Goal: Information Seeking & Learning: Learn about a topic

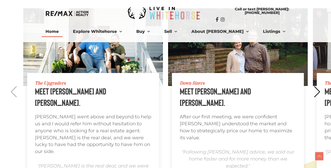
scroll to position [500, 0]
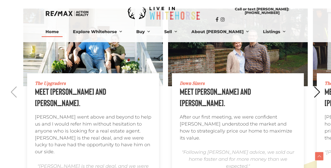
click at [316, 93] on div "Next slide" at bounding box center [317, 91] width 7 height 11
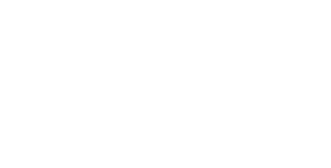
scroll to position [0, 543]
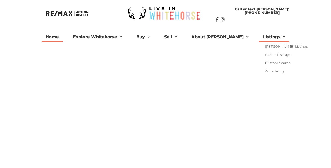
click at [259, 37] on link "Listings" at bounding box center [274, 37] width 30 height 10
click at [260, 54] on link "ReMax Listings" at bounding box center [285, 54] width 53 height 8
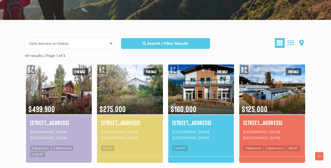
scroll to position [122, 0]
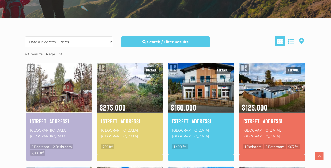
click at [59, 90] on img at bounding box center [59, 87] width 66 height 51
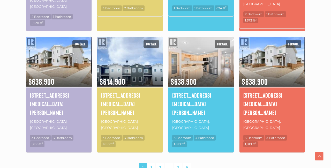
scroll to position [365, 0]
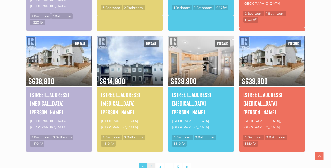
click at [151, 162] on link "2" at bounding box center [151, 166] width 8 height 9
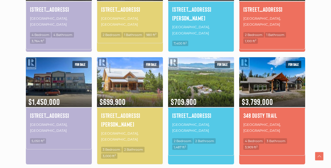
scroll to position [337, 0]
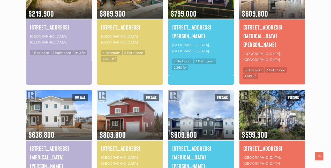
scroll to position [217, 0]
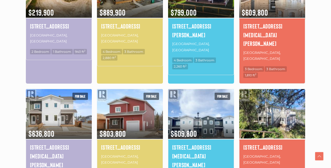
click at [275, 93] on img at bounding box center [272, 113] width 66 height 51
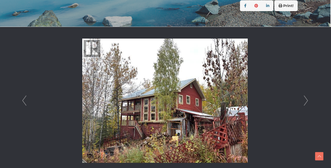
scroll to position [125, 1]
